Goal: Information Seeking & Learning: Learn about a topic

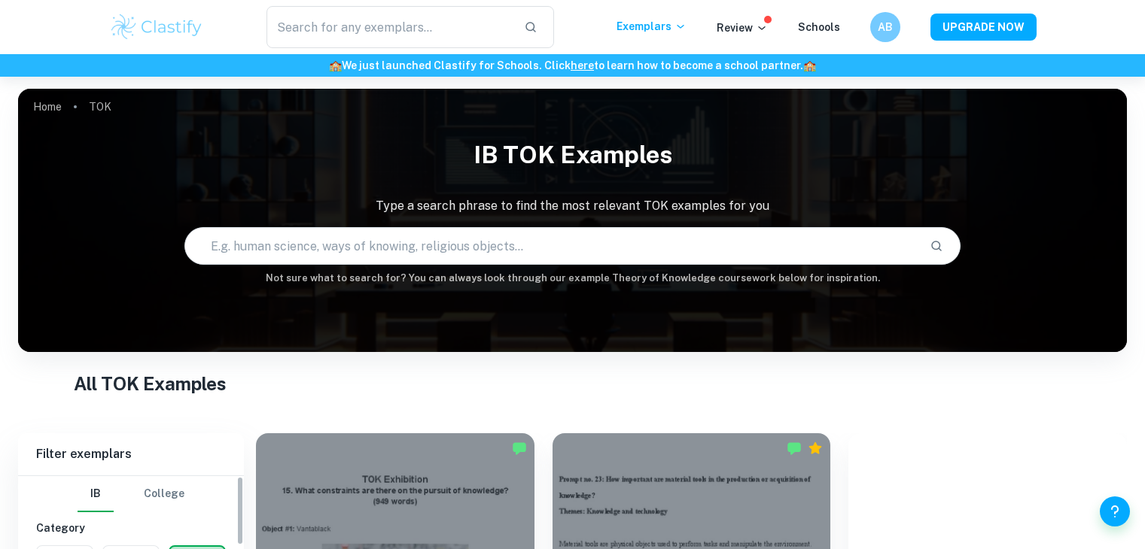
scroll to position [216, 0]
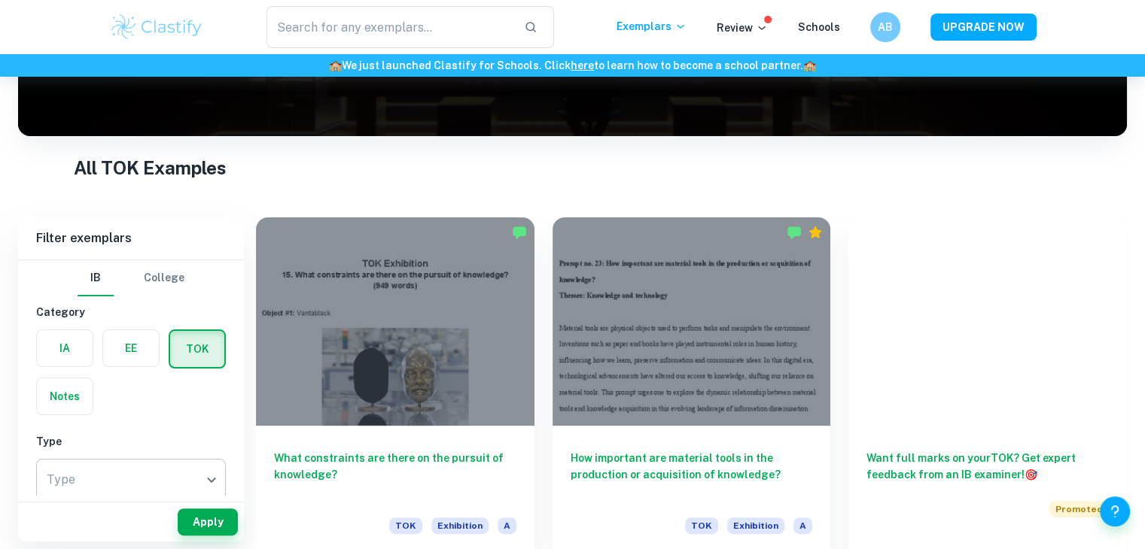
click at [141, 410] on body "We value your privacy We use cookies to enhance your browsing experience, serve…" at bounding box center [572, 135] width 1145 height 549
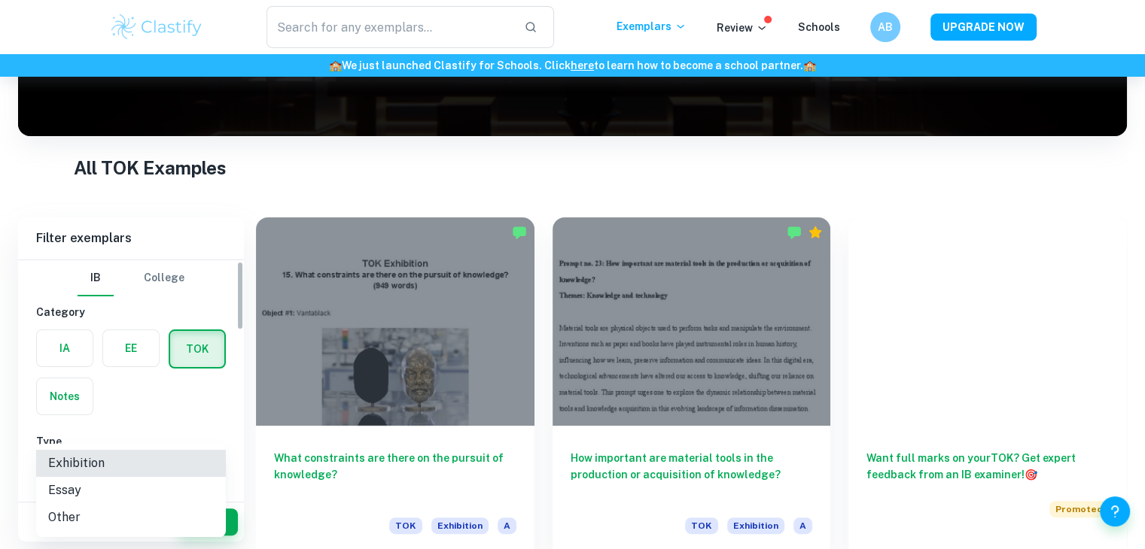
scroll to position [4, 0]
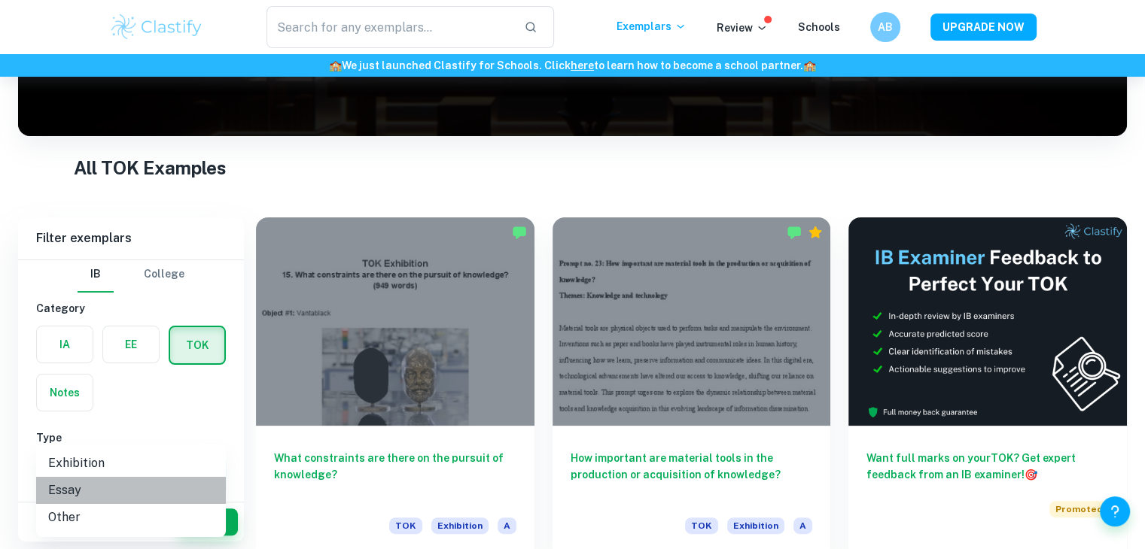
click at [111, 490] on li "Essay" at bounding box center [131, 490] width 190 height 27
type input "Essay"
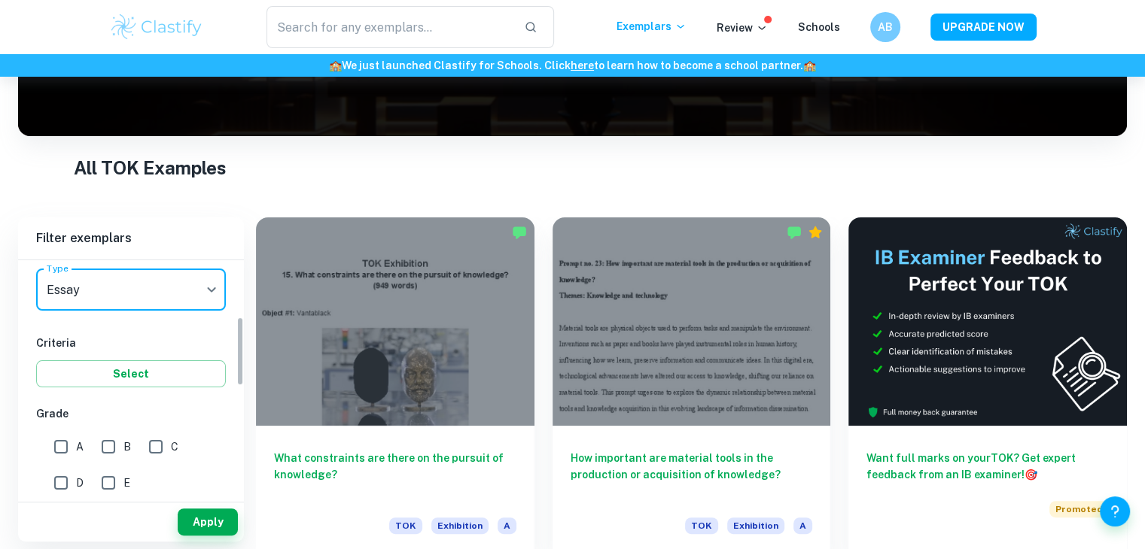
scroll to position [193, 0]
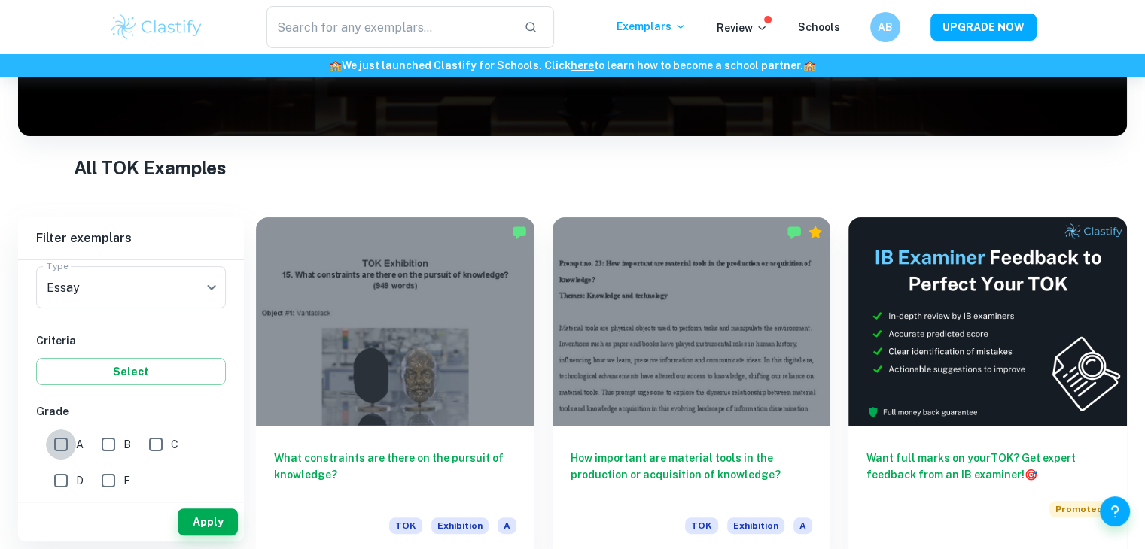
click at [62, 448] on input "A" at bounding box center [61, 445] width 30 height 30
checkbox input "true"
click at [190, 513] on button "Apply" at bounding box center [208, 522] width 60 height 27
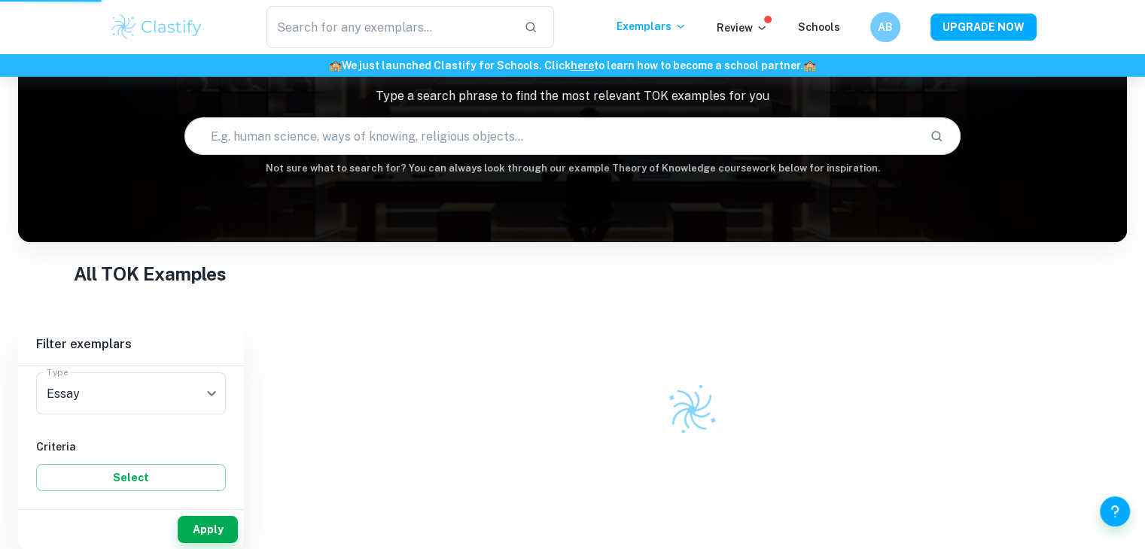
scroll to position [110, 0]
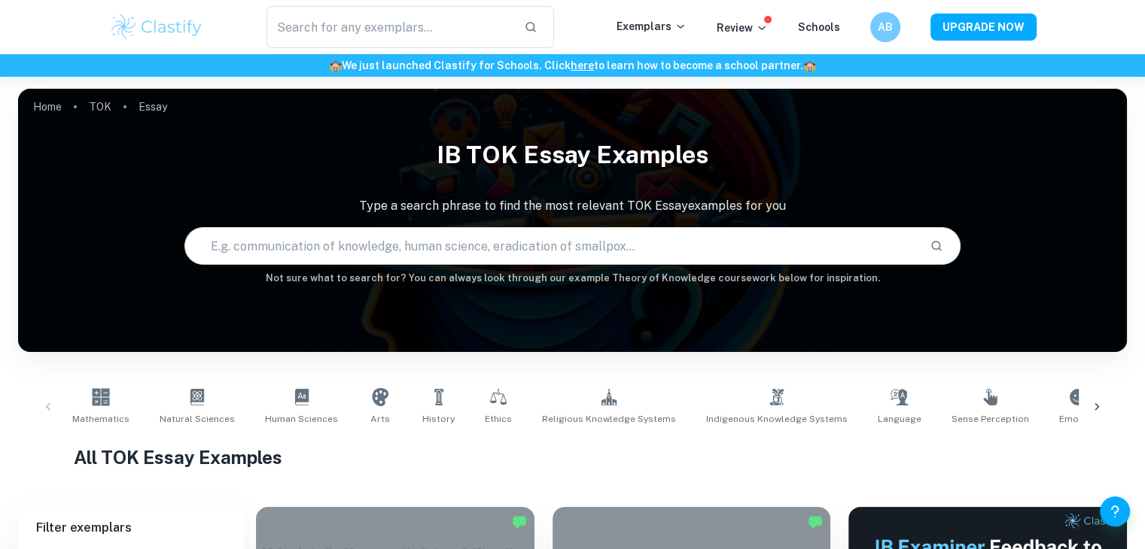
scroll to position [409, 0]
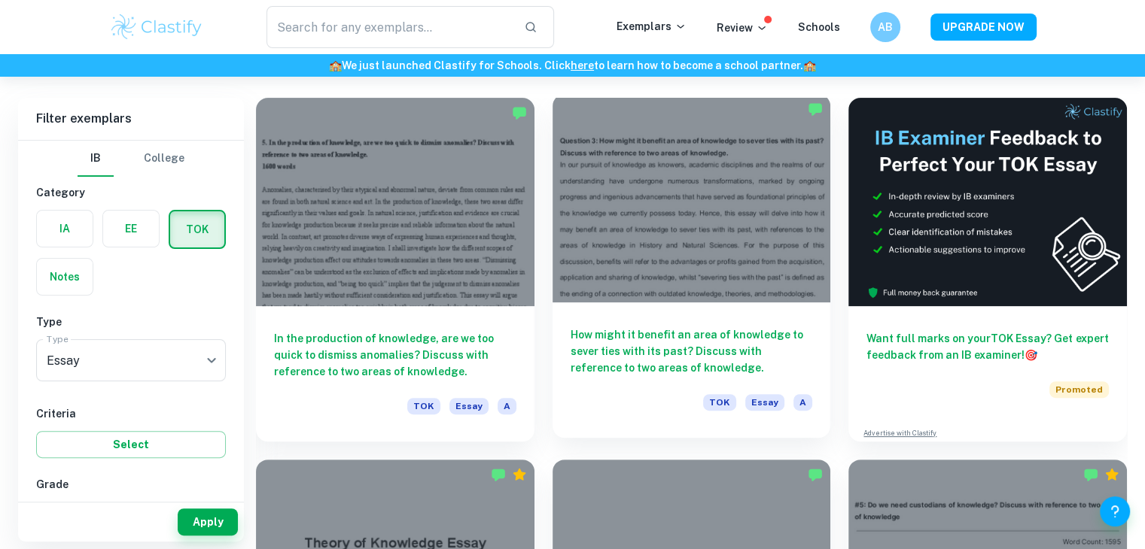
click at [639, 360] on h6 "How might it benefit an area of knowledge to sever ties with its past? Discuss …" at bounding box center [691, 352] width 242 height 50
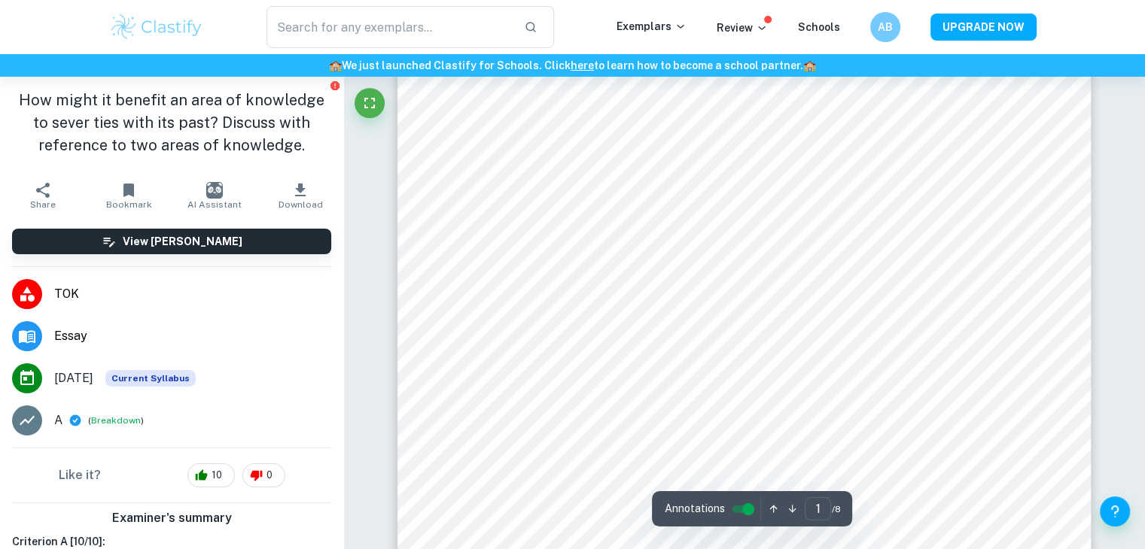
scroll to position [44, 0]
